Goal: Task Accomplishment & Management: Manage account settings

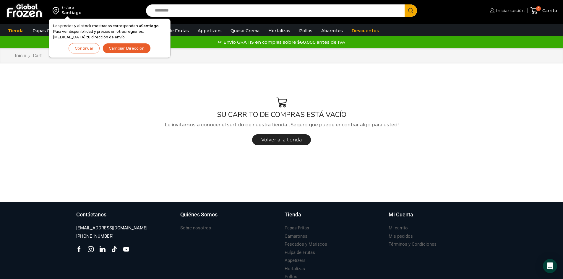
click at [515, 14] on link "Iniciar sesión" at bounding box center [506, 11] width 36 height 12
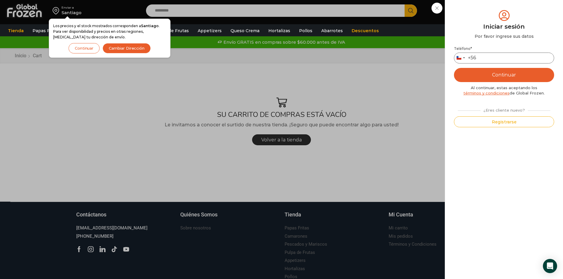
click at [492, 59] on input "Teléfono *" at bounding box center [504, 58] width 100 height 11
type input "*********"
click at [528, 77] on button "Continuar" at bounding box center [504, 75] width 100 height 14
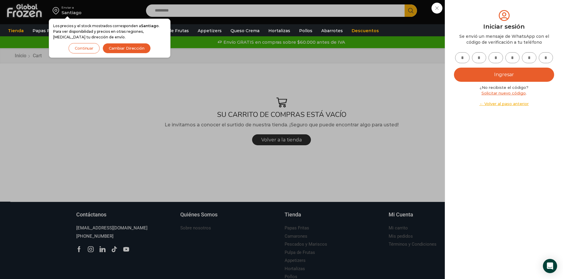
click at [463, 61] on input "text" at bounding box center [462, 57] width 14 height 11
type input "*"
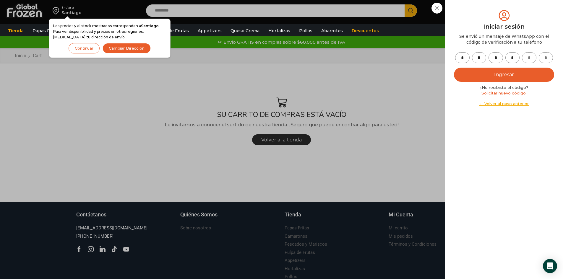
type input "*"
click at [517, 77] on button "Ingresar" at bounding box center [504, 75] width 100 height 14
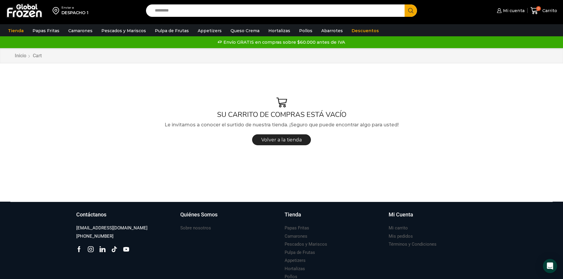
click at [200, 12] on input "Search input" at bounding box center [277, 10] width 250 height 12
type input "*"
type input "**"
